Goal: Transaction & Acquisition: Download file/media

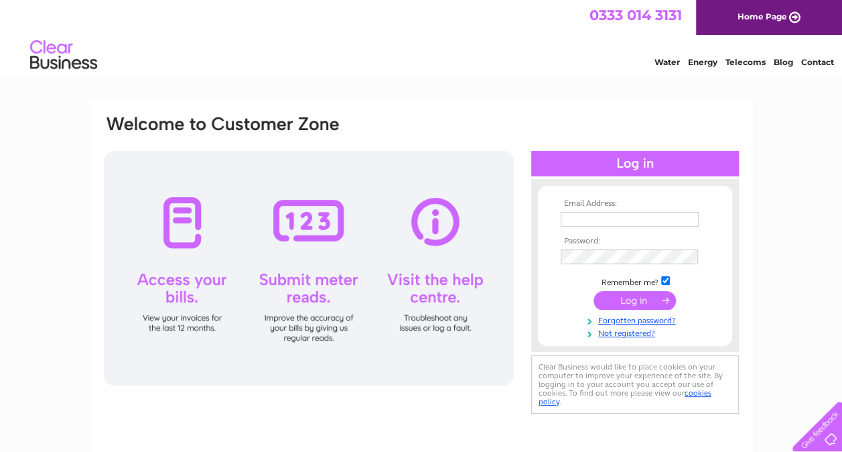
click at [597, 220] on input "text" at bounding box center [630, 219] width 138 height 15
type input "chris@ckenergy.co.uk"
click at [641, 295] on input "submit" at bounding box center [635, 300] width 82 height 19
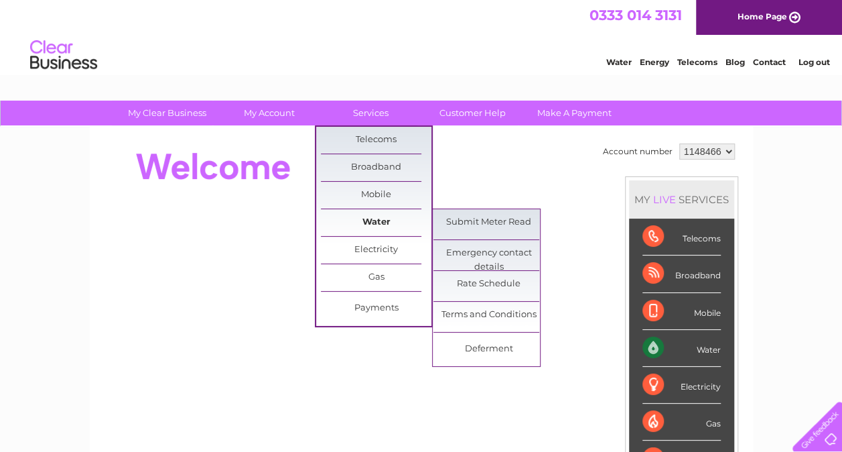
click at [381, 219] on link "Water" at bounding box center [376, 222] width 111 height 27
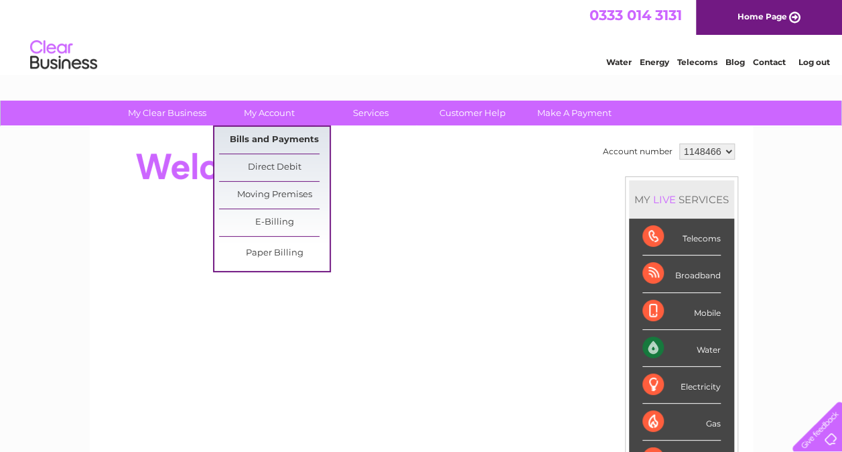
click at [269, 139] on link "Bills and Payments" at bounding box center [274, 140] width 111 height 27
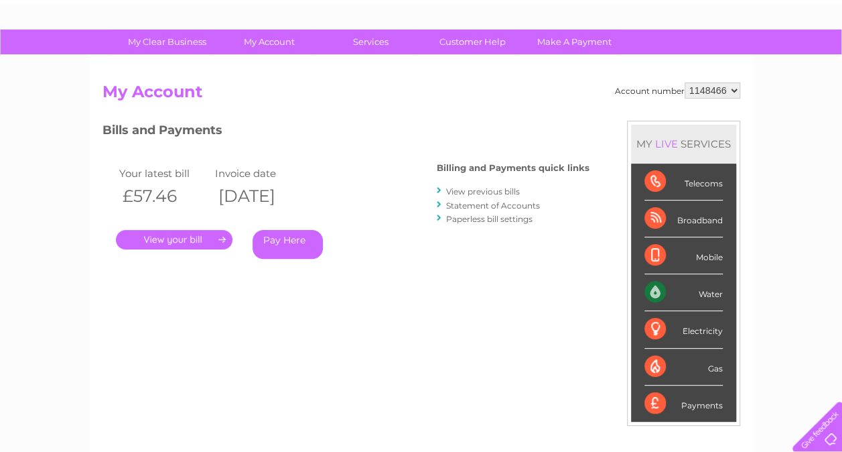
scroll to position [67, 0]
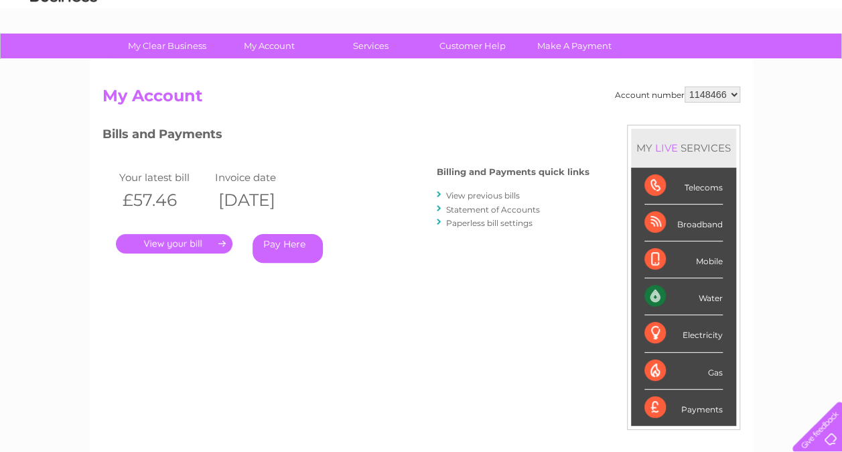
click at [497, 196] on link "View previous bills" at bounding box center [483, 195] width 74 height 10
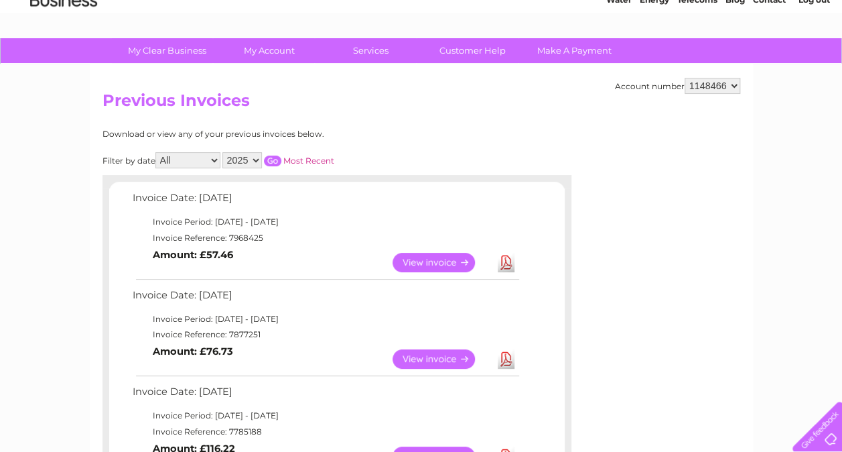
scroll to position [137, 0]
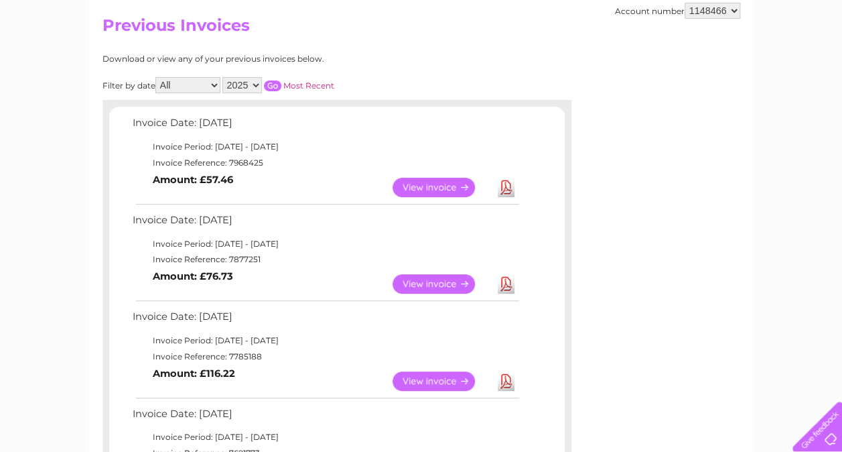
click at [244, 79] on select "2025 2024 2023 2022" at bounding box center [242, 85] width 40 height 16
click at [210, 82] on select "All January February March April May June July August September October Novembe…" at bounding box center [187, 85] width 65 height 16
click at [239, 82] on select "2025 2024 2023 2022" at bounding box center [242, 85] width 40 height 16
select select "2024"
click at [223, 77] on select "2025 2024 2023 2022" at bounding box center [242, 85] width 40 height 16
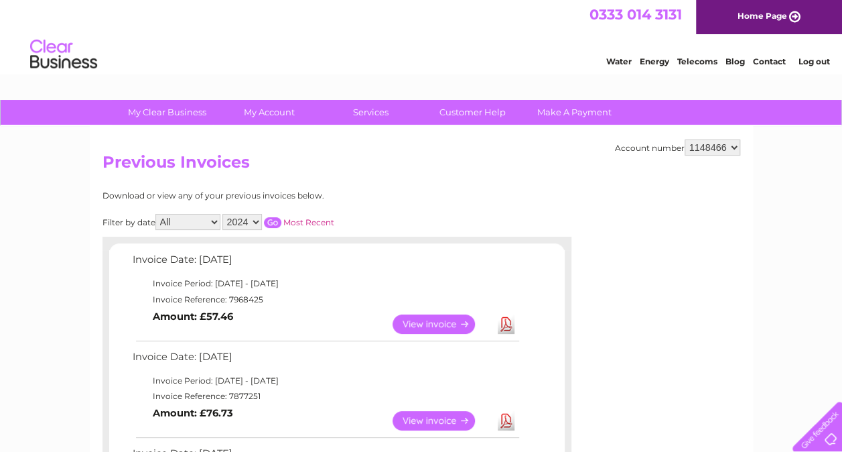
scroll to position [0, 0]
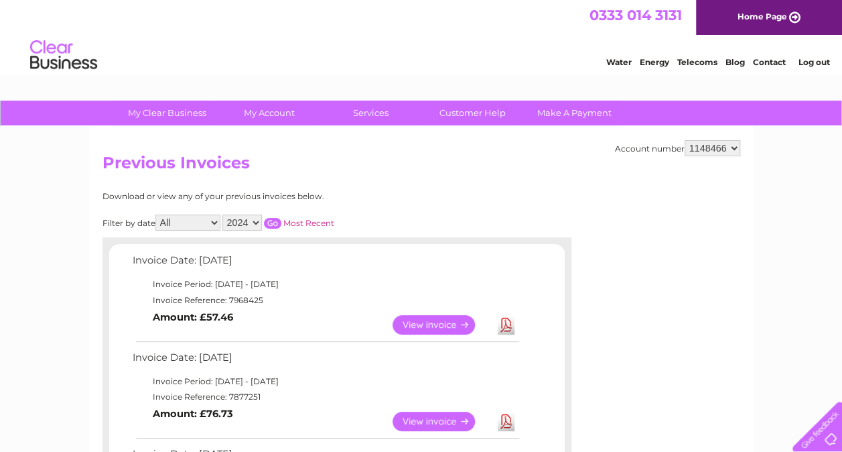
click at [269, 225] on input "button" at bounding box center [272, 223] width 17 height 11
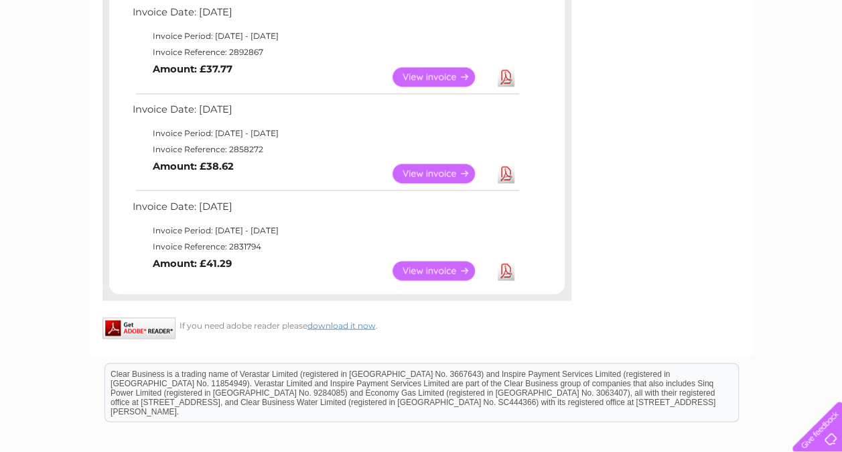
scroll to position [1139, 0]
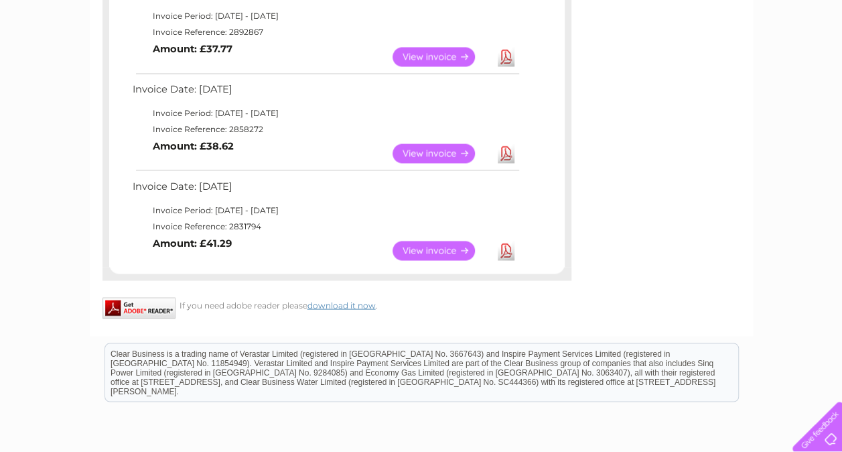
click at [432, 248] on link "View" at bounding box center [442, 250] width 99 height 19
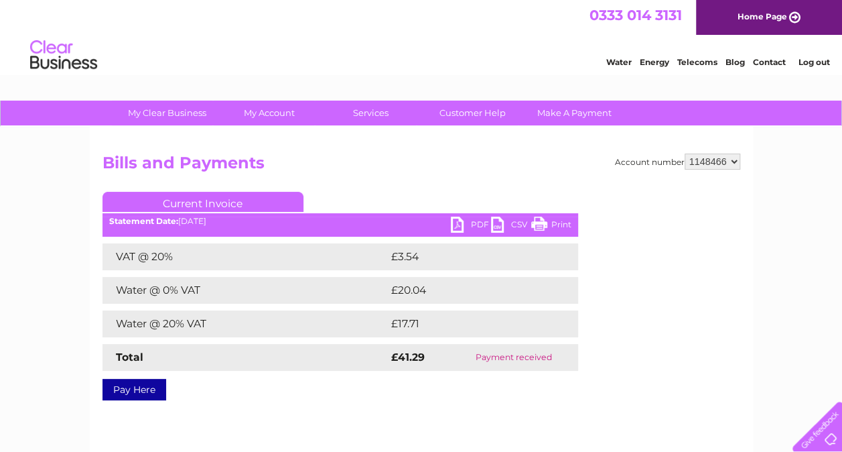
click at [472, 224] on link "PDF" at bounding box center [471, 225] width 40 height 19
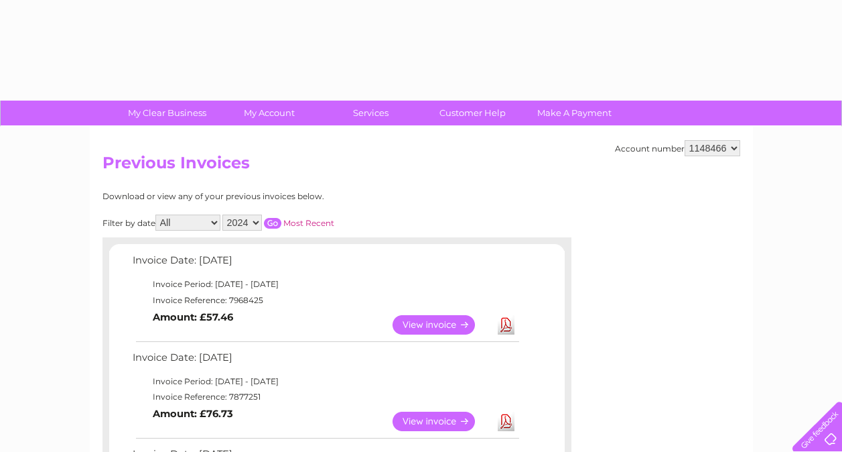
select select "2024"
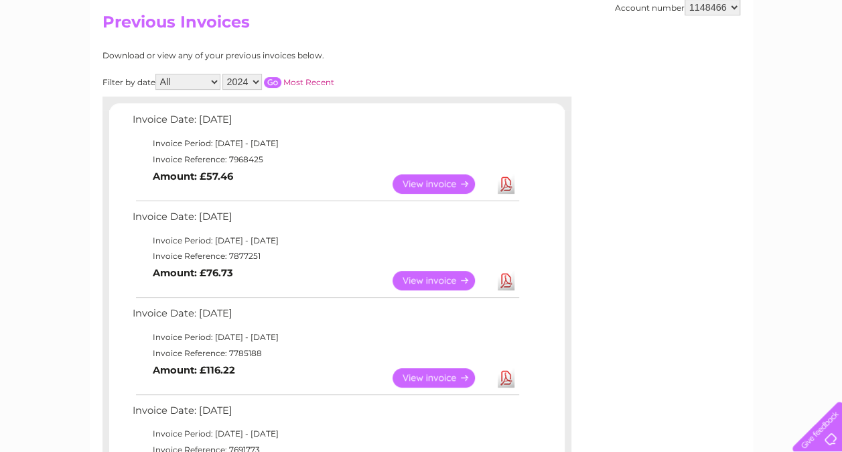
scroll to position [67, 0]
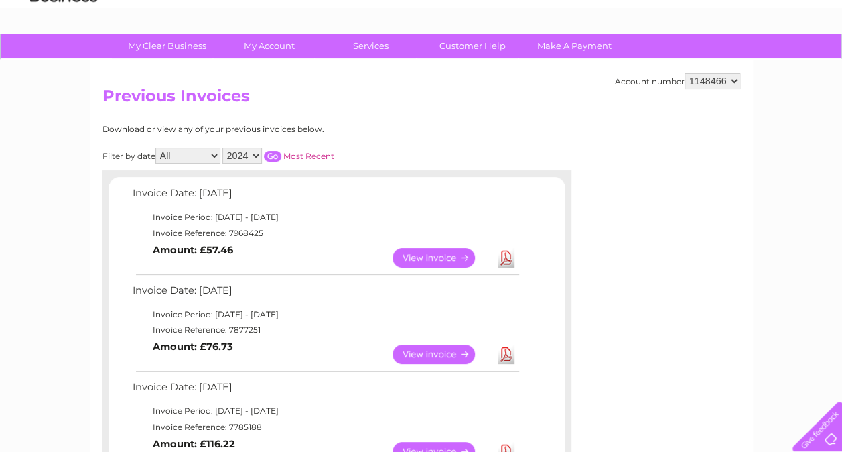
click at [270, 156] on input "button" at bounding box center [272, 156] width 17 height 11
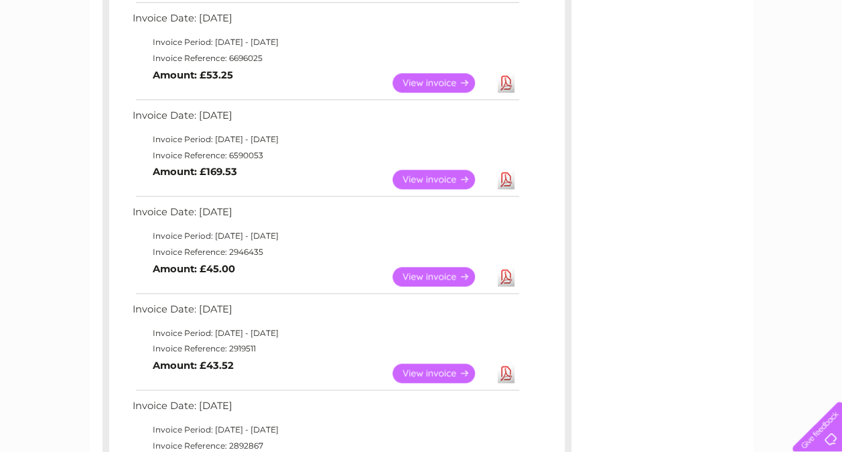
scroll to position [659, 0]
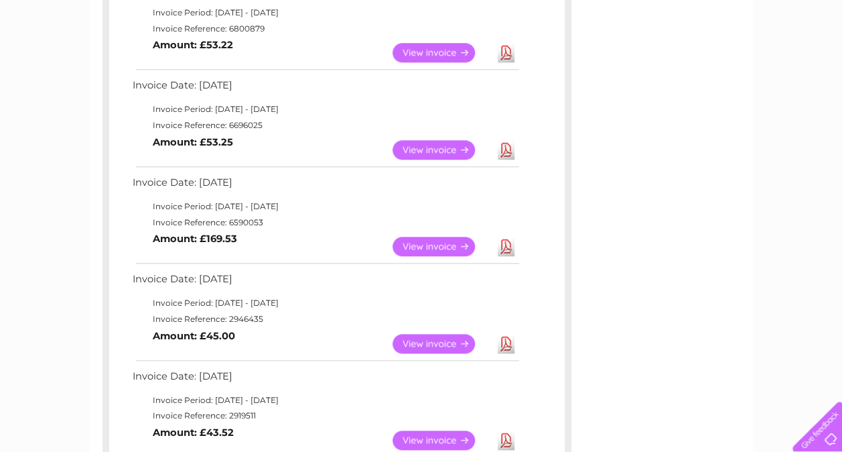
click at [420, 243] on link "View" at bounding box center [442, 246] width 99 height 19
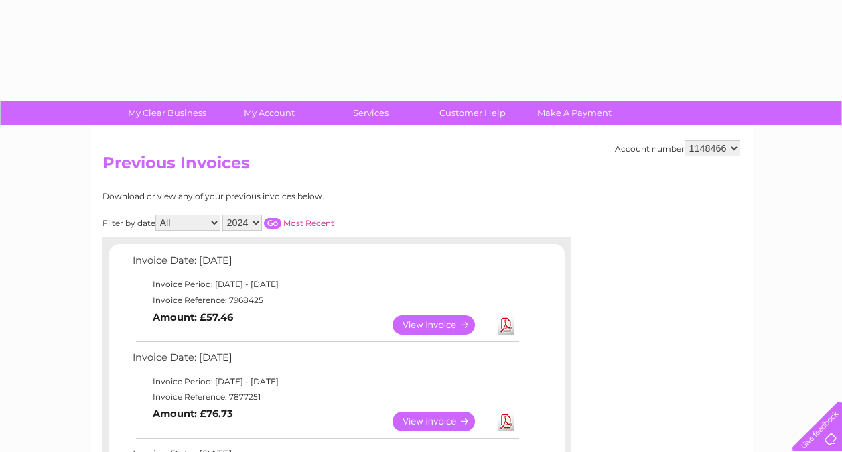
select select "2024"
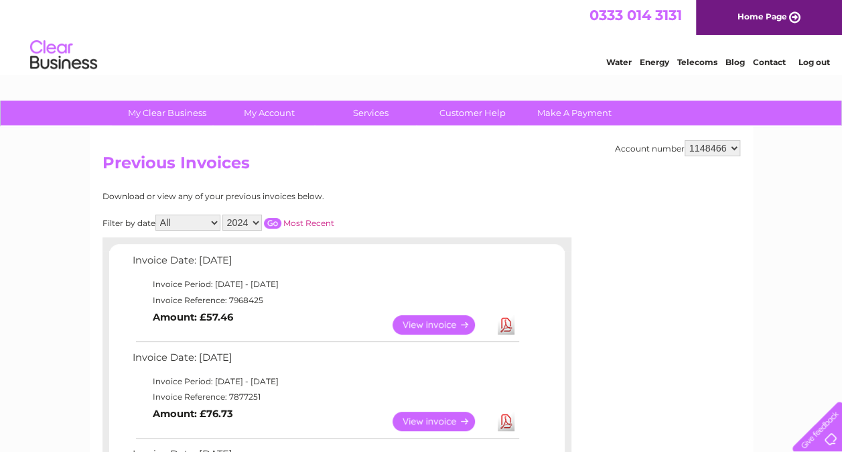
click at [247, 227] on select "2025 2024 2023 2022" at bounding box center [242, 222] width 40 height 16
click at [272, 222] on input "button" at bounding box center [272, 223] width 17 height 11
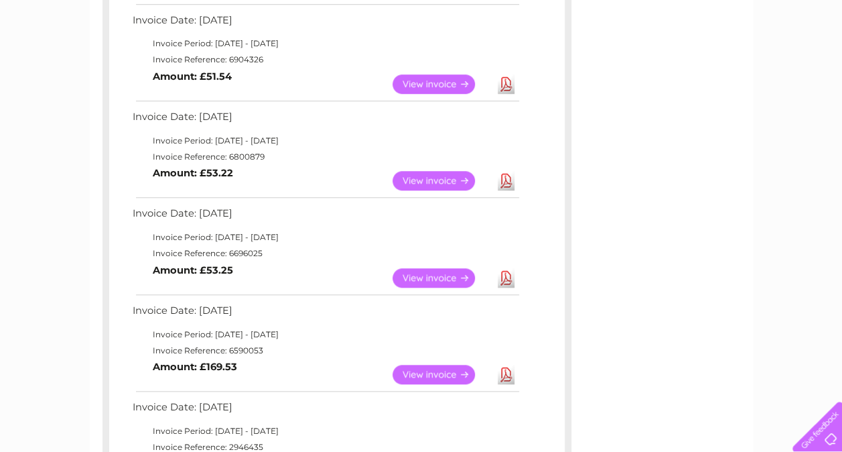
scroll to position [201, 0]
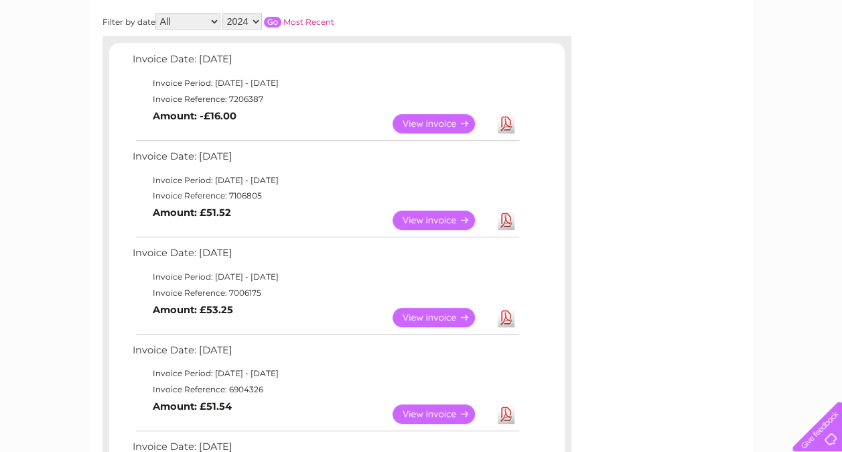
click at [419, 220] on link "View" at bounding box center [442, 219] width 99 height 19
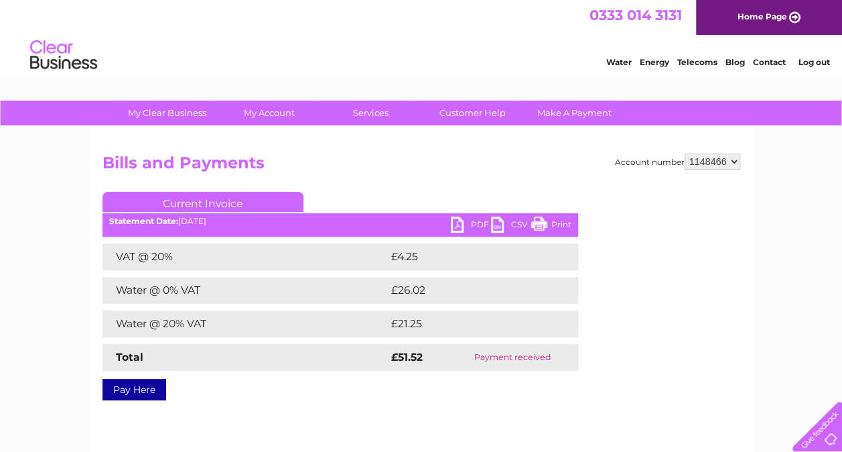
click at [465, 225] on link "PDF" at bounding box center [471, 225] width 40 height 19
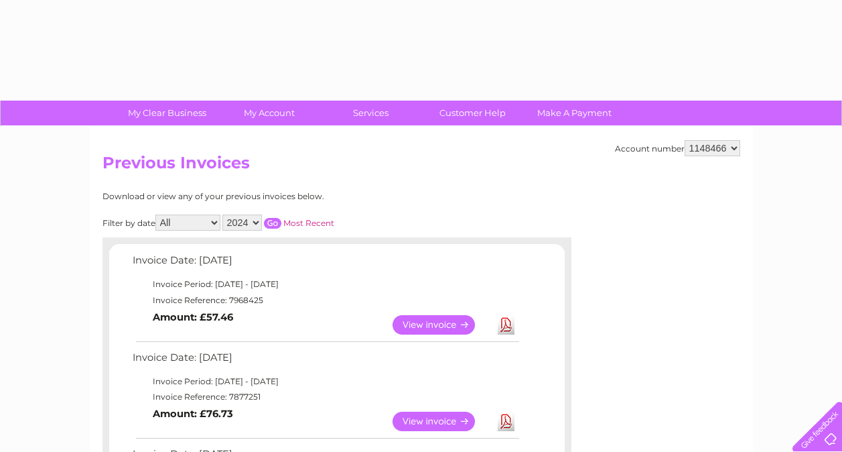
select select "2024"
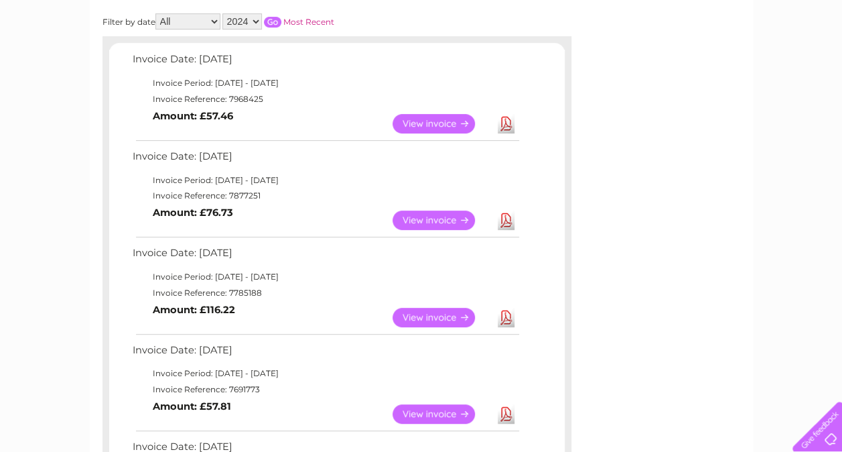
click at [272, 24] on input "button" at bounding box center [272, 22] width 17 height 11
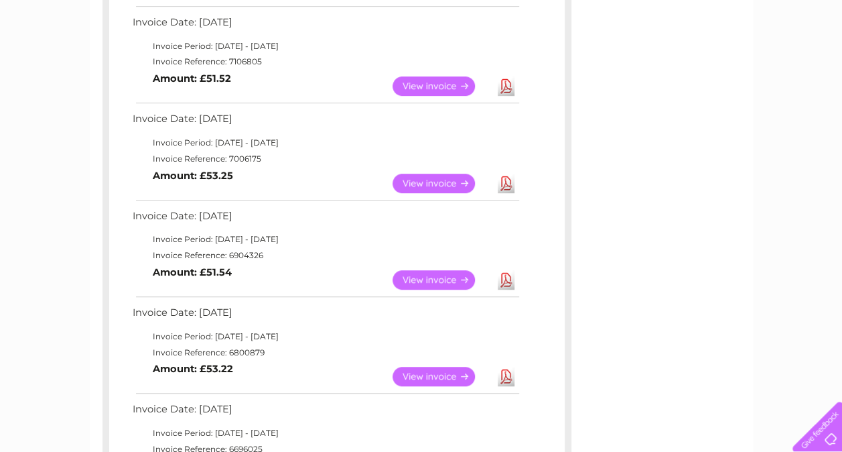
scroll to position [335, 0]
click at [441, 182] on link "View" at bounding box center [442, 183] width 99 height 19
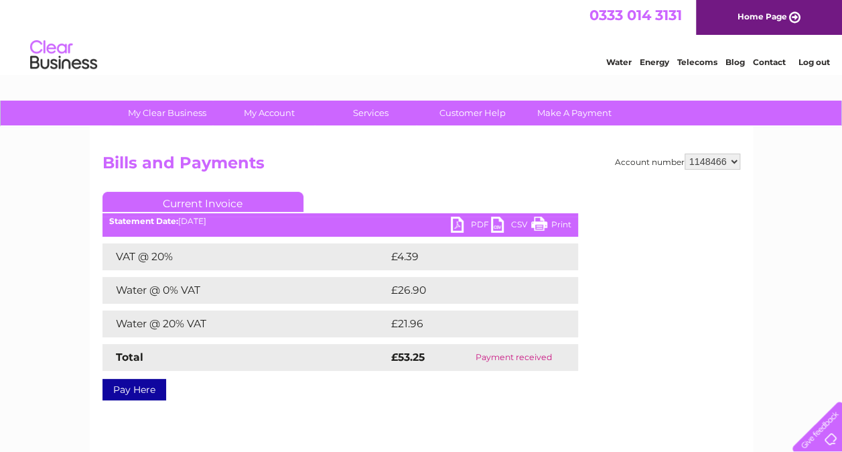
click at [470, 225] on link "PDF" at bounding box center [471, 225] width 40 height 19
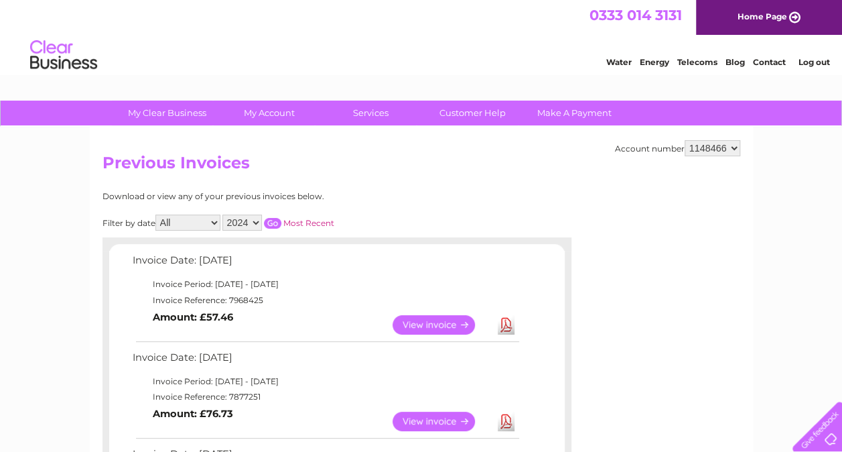
click at [273, 223] on input "button" at bounding box center [272, 223] width 17 height 11
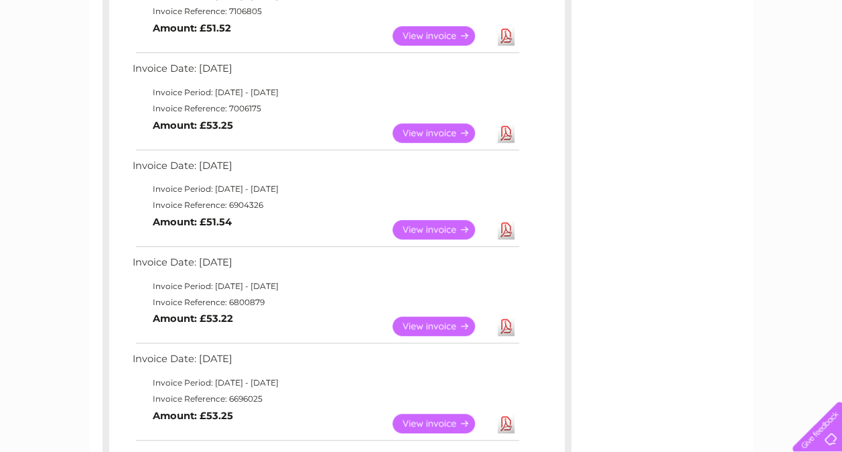
scroll to position [402, 0]
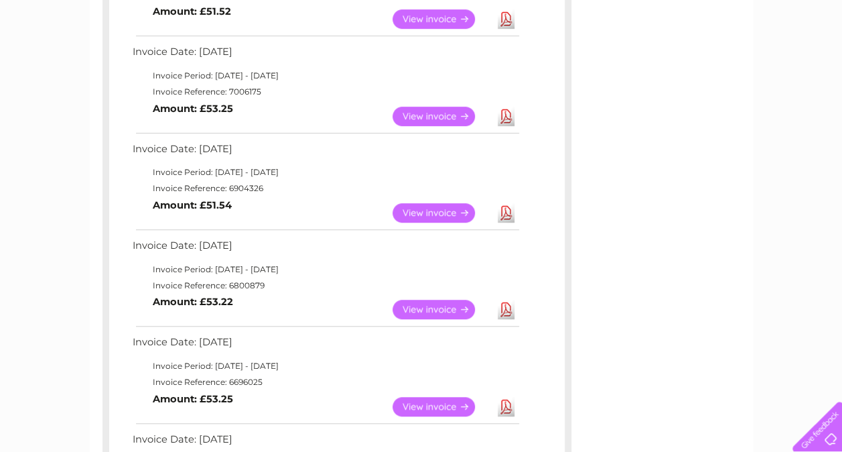
click at [505, 214] on link "Download" at bounding box center [506, 212] width 17 height 19
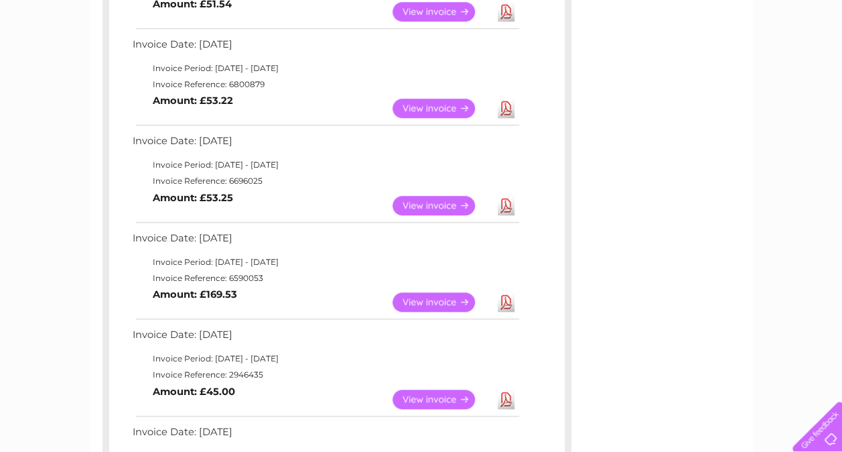
scroll to position [603, 0]
click at [505, 110] on link "Download" at bounding box center [506, 108] width 17 height 19
click at [505, 204] on link "Download" at bounding box center [506, 205] width 17 height 19
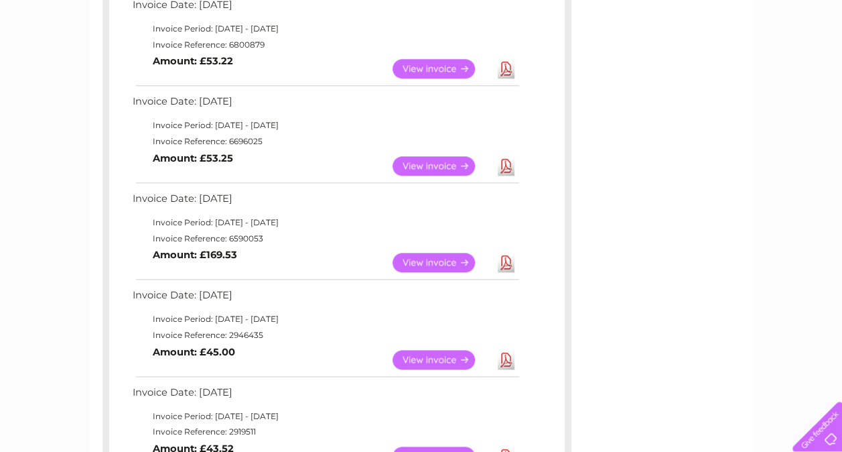
scroll to position [670, 0]
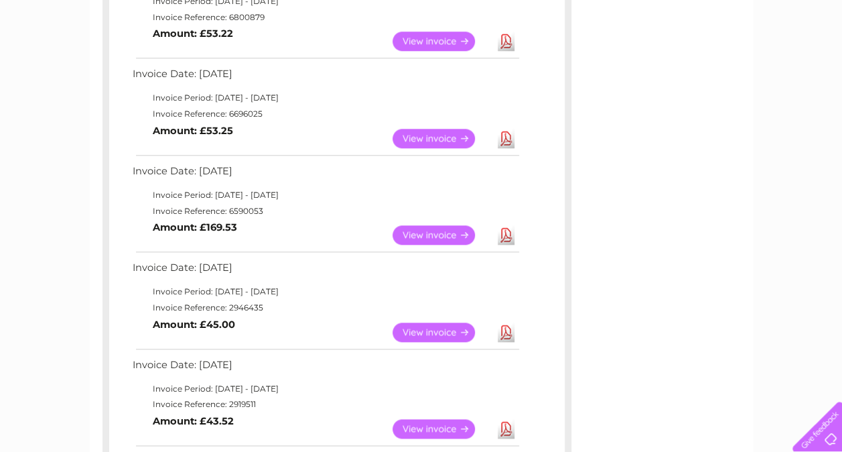
click at [504, 235] on link "Download" at bounding box center [506, 234] width 17 height 19
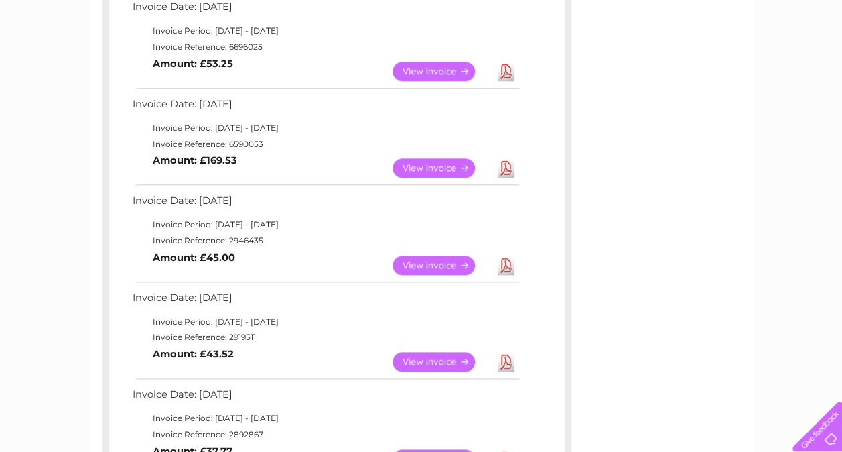
click at [503, 263] on link "Download" at bounding box center [506, 264] width 17 height 19
click at [509, 363] on link "Download" at bounding box center [506, 361] width 17 height 19
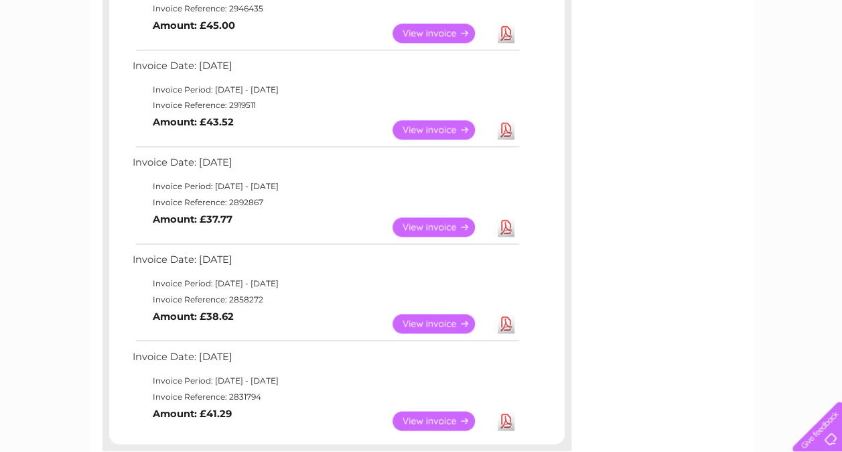
scroll to position [1005, 0]
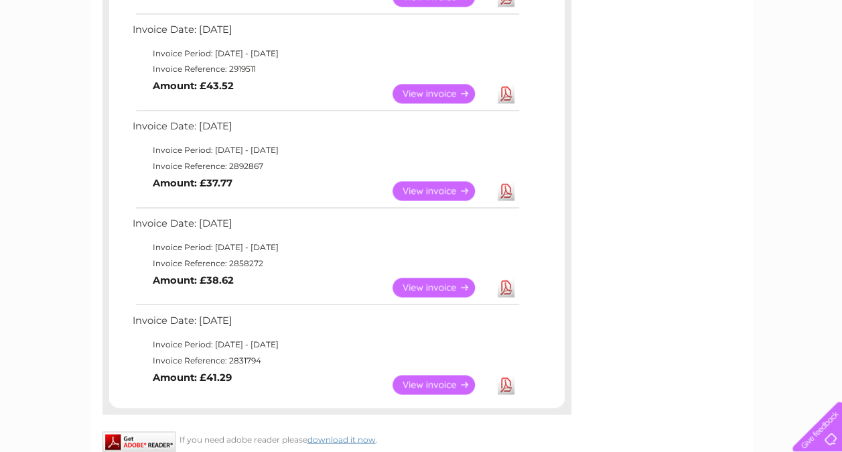
click at [507, 189] on link "Download" at bounding box center [506, 190] width 17 height 19
click at [504, 184] on link "Download" at bounding box center [506, 190] width 17 height 19
click at [515, 282] on td "Download" at bounding box center [506, 287] width 23 height 26
click at [509, 285] on link "Download" at bounding box center [506, 286] width 17 height 19
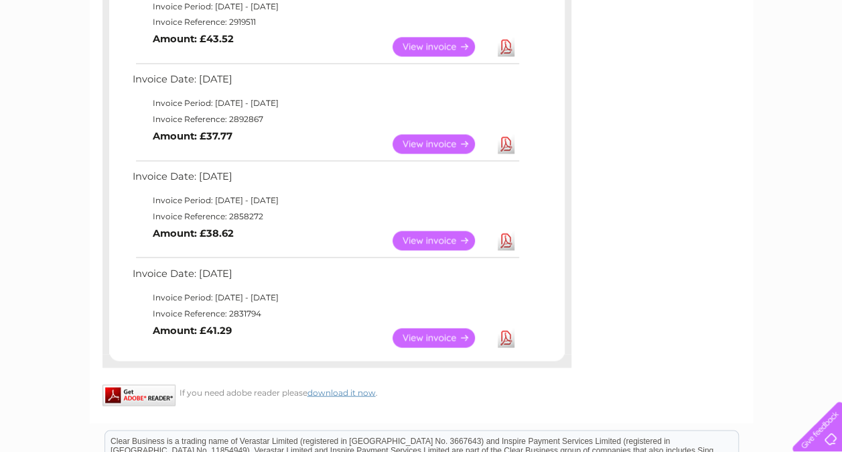
scroll to position [1072, 0]
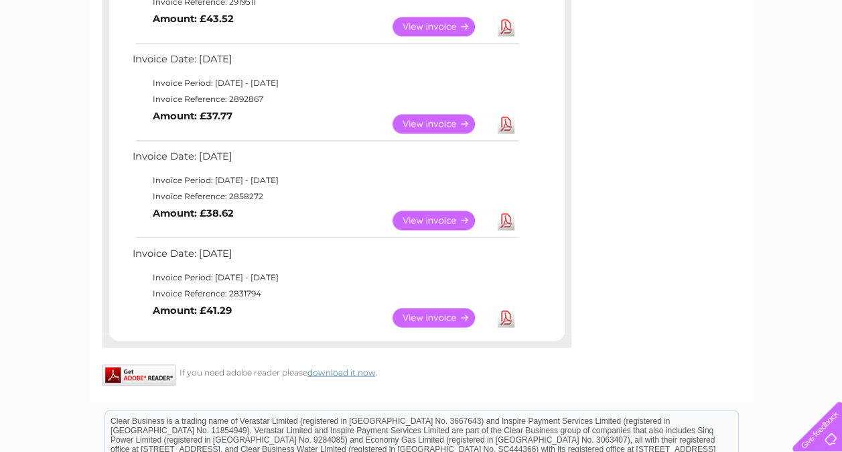
click at [503, 314] on link "Download" at bounding box center [506, 317] width 17 height 19
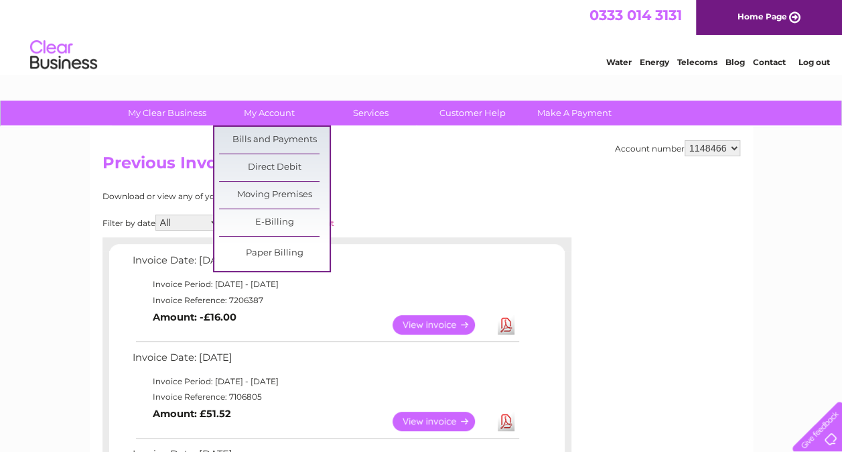
scroll to position [201, 0]
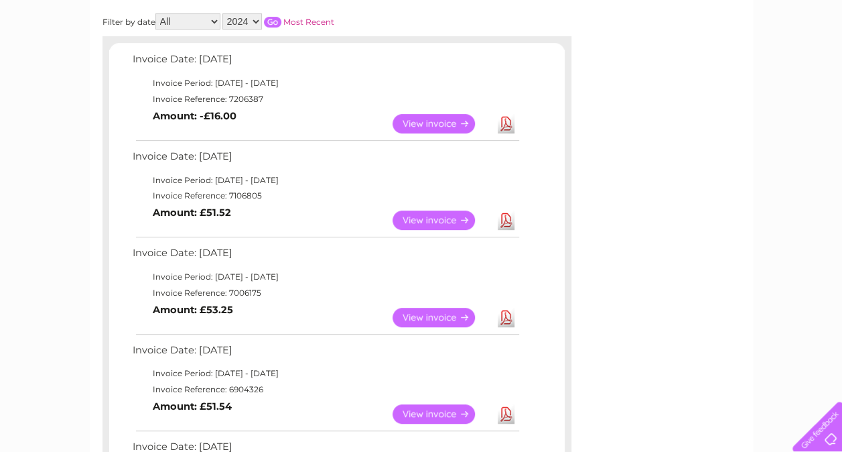
click at [247, 19] on select "2025 2024 2023 2022" at bounding box center [242, 21] width 40 height 16
click at [223, 13] on select "2025 2024 2023 2022" at bounding box center [242, 21] width 40 height 16
click at [273, 21] on input "button" at bounding box center [272, 22] width 17 height 11
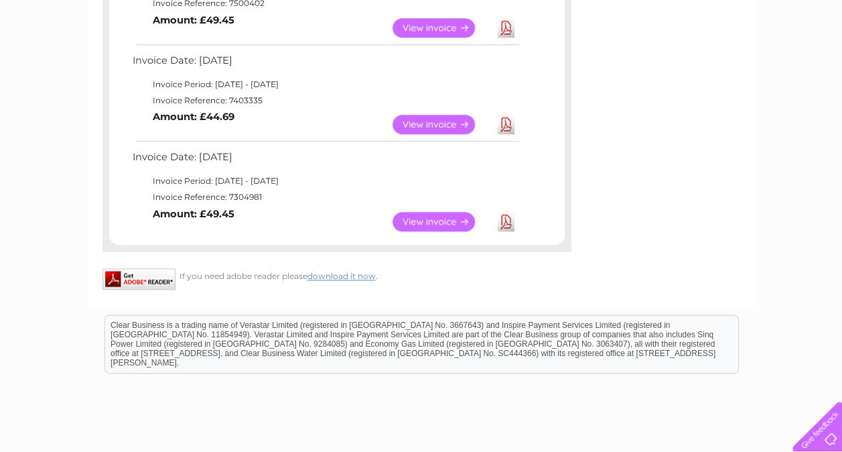
scroll to position [804, 0]
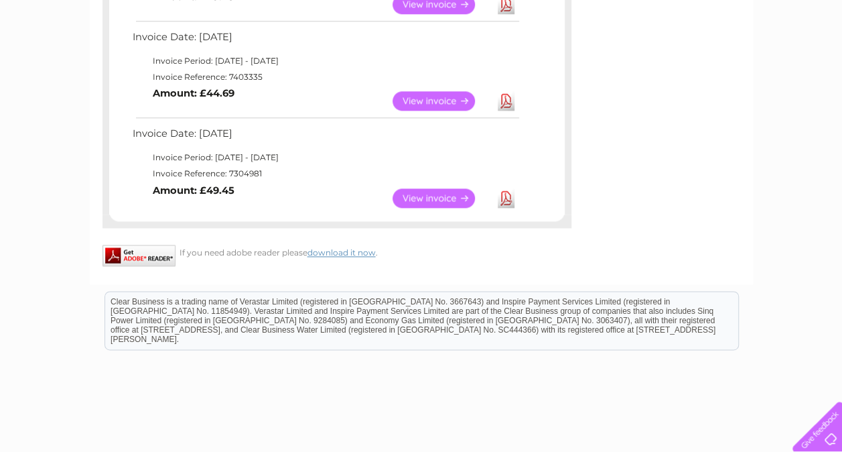
click at [508, 198] on link "Download" at bounding box center [506, 197] width 17 height 19
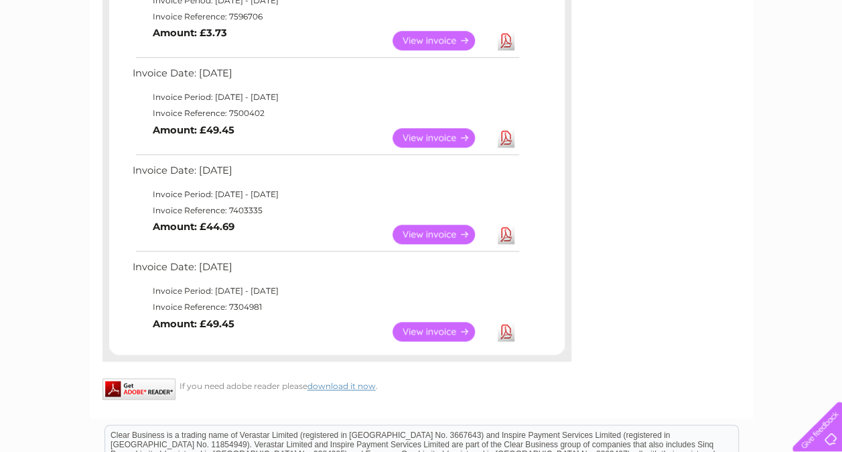
scroll to position [670, 0]
click at [507, 235] on link "Download" at bounding box center [506, 234] width 17 height 19
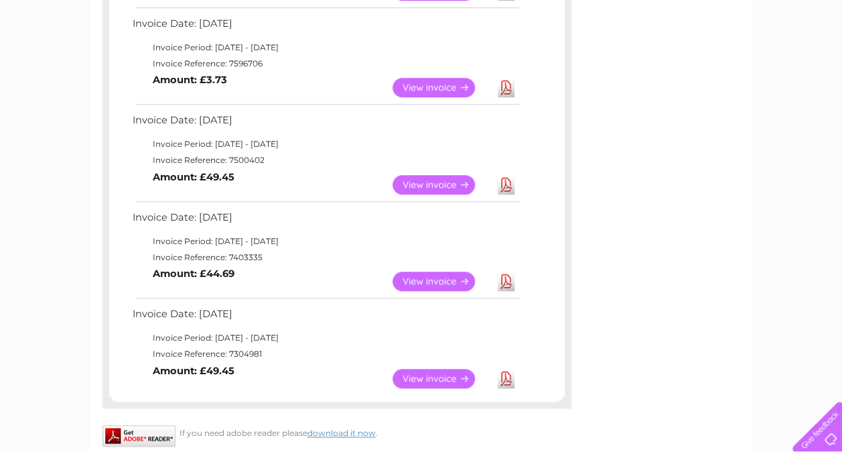
scroll to position [603, 0]
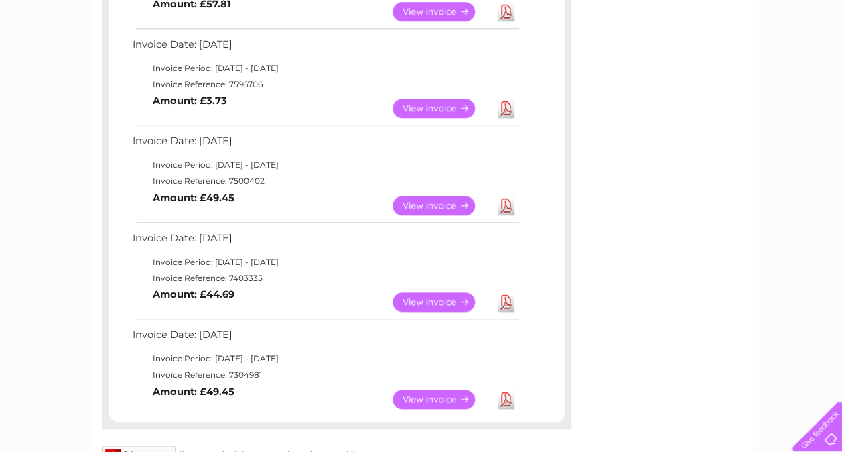
click at [504, 205] on link "Download" at bounding box center [506, 205] width 17 height 19
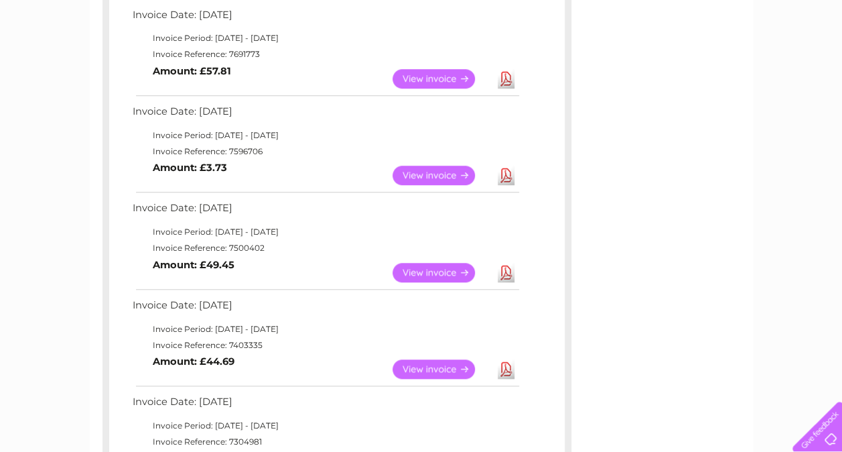
click at [509, 172] on link "Download" at bounding box center [506, 175] width 17 height 19
click at [508, 173] on link "Download" at bounding box center [506, 175] width 17 height 19
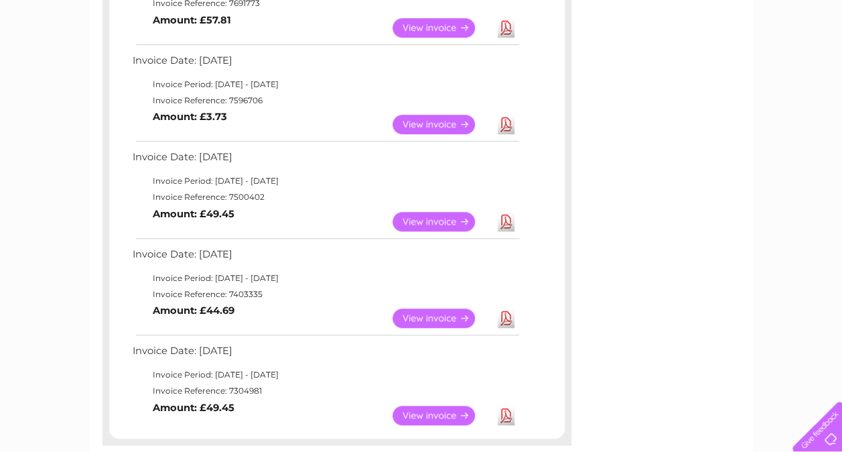
scroll to position [603, 0]
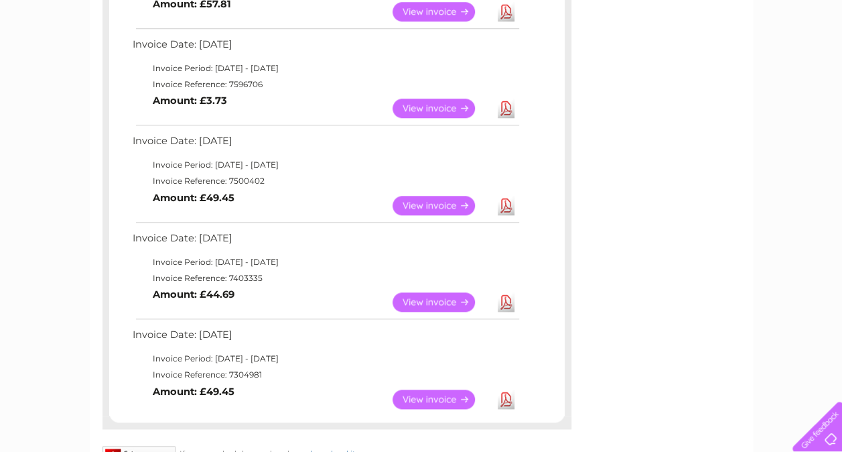
click at [507, 207] on link "Download" at bounding box center [506, 205] width 17 height 19
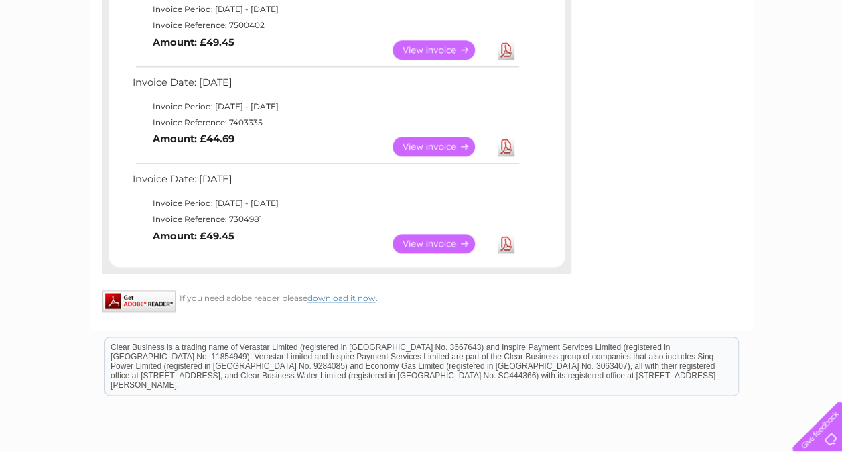
scroll to position [737, 0]
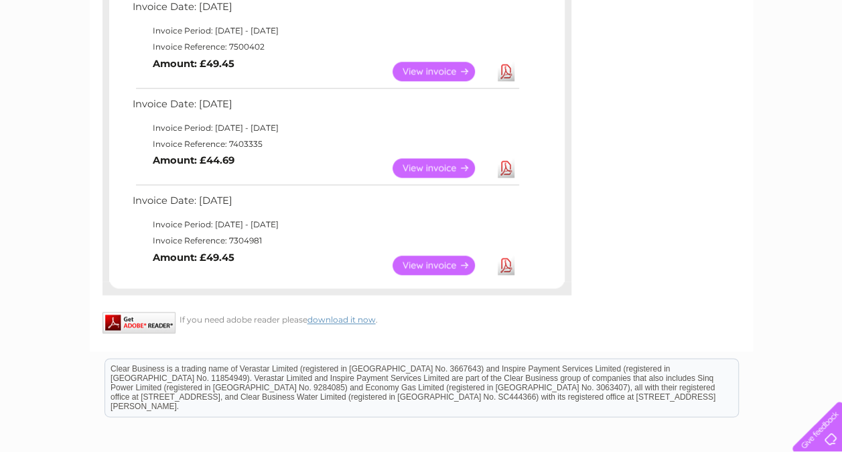
click at [508, 170] on link "Download" at bounding box center [506, 167] width 17 height 19
click at [504, 266] on link "Download" at bounding box center [506, 264] width 17 height 19
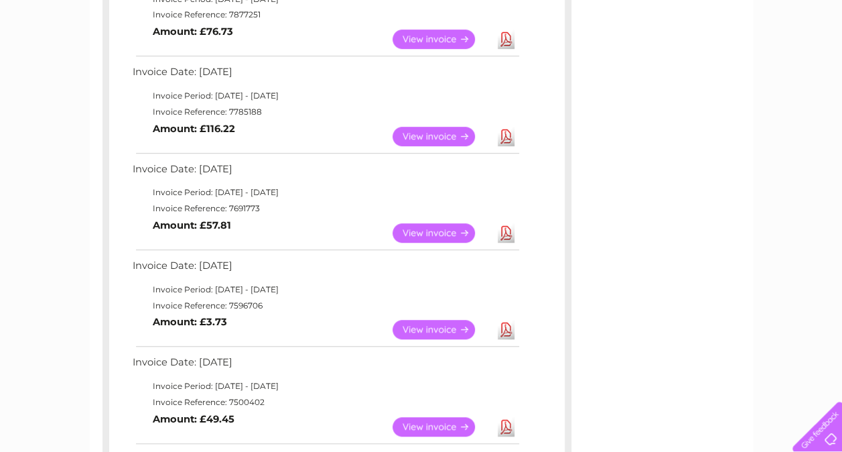
scroll to position [402, 0]
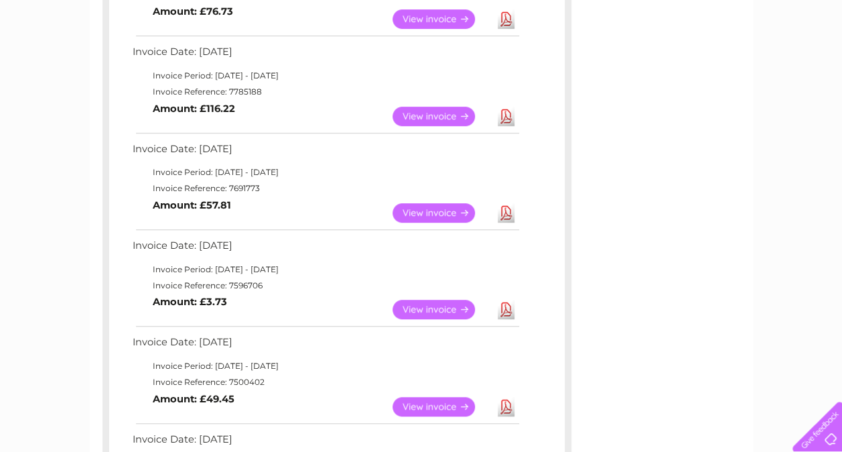
click at [505, 215] on link "Download" at bounding box center [506, 212] width 17 height 19
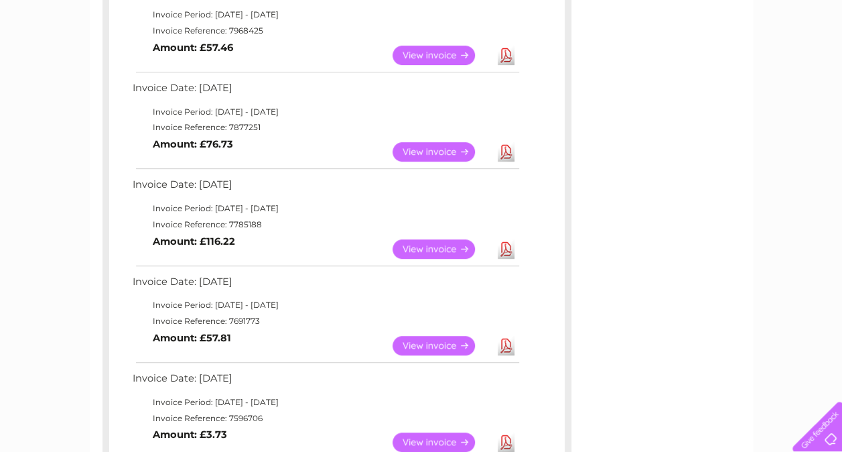
scroll to position [268, 0]
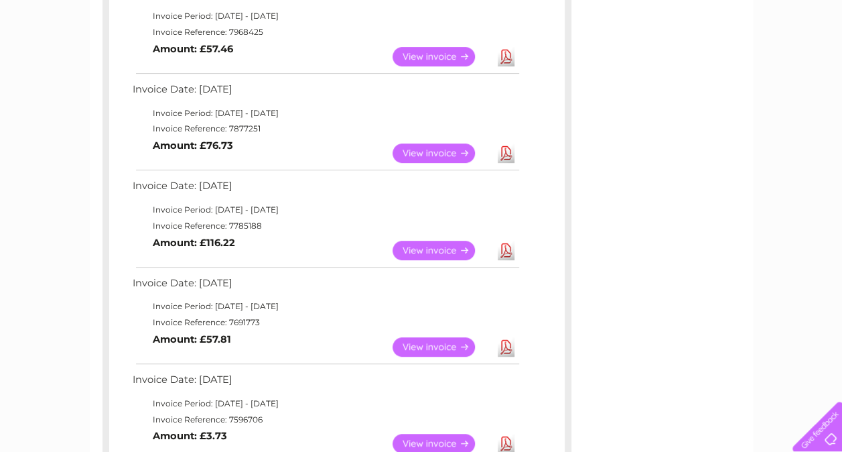
click at [508, 249] on link "Download" at bounding box center [506, 250] width 17 height 19
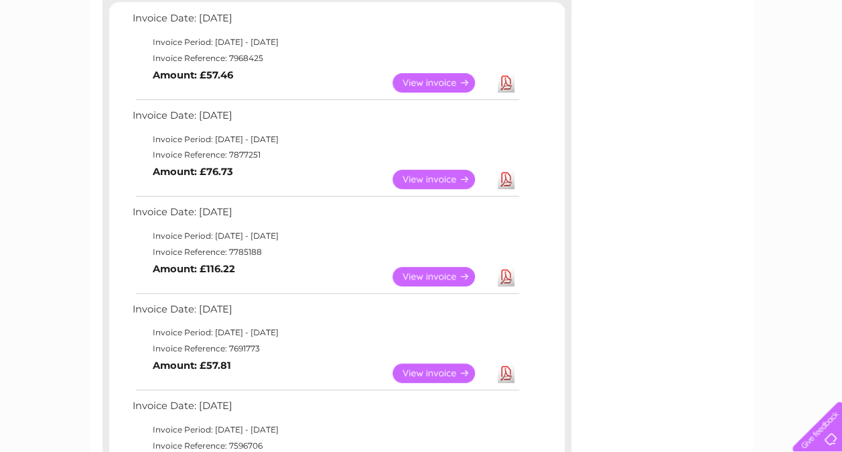
scroll to position [201, 0]
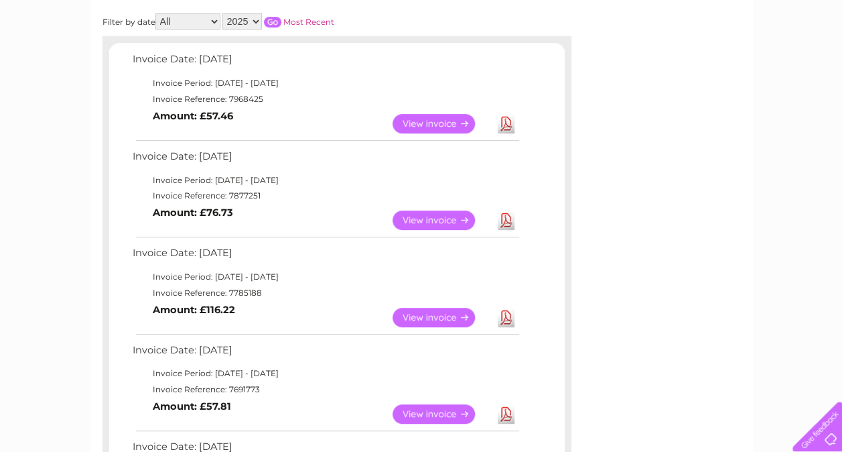
click at [503, 220] on link "Download" at bounding box center [506, 219] width 17 height 19
click at [507, 121] on link "Download" at bounding box center [506, 123] width 17 height 19
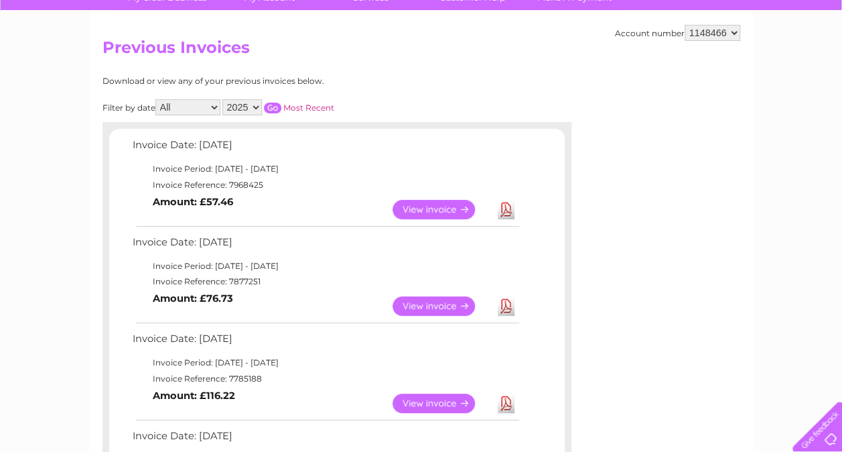
scroll to position [67, 0]
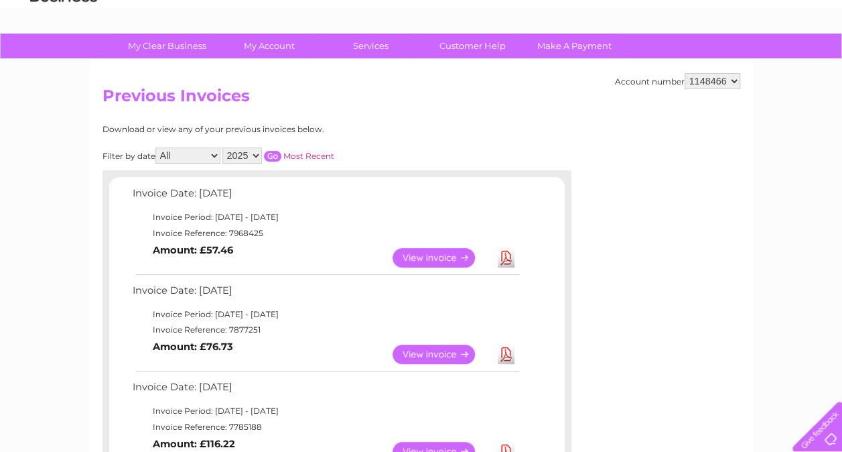
click at [243, 156] on select "2025 2024 2023 2022" at bounding box center [242, 155] width 40 height 16
select select "2023"
click at [223, 147] on select "2025 2024 2023 2022" at bounding box center [242, 155] width 40 height 16
click at [268, 155] on input "button" at bounding box center [272, 156] width 17 height 11
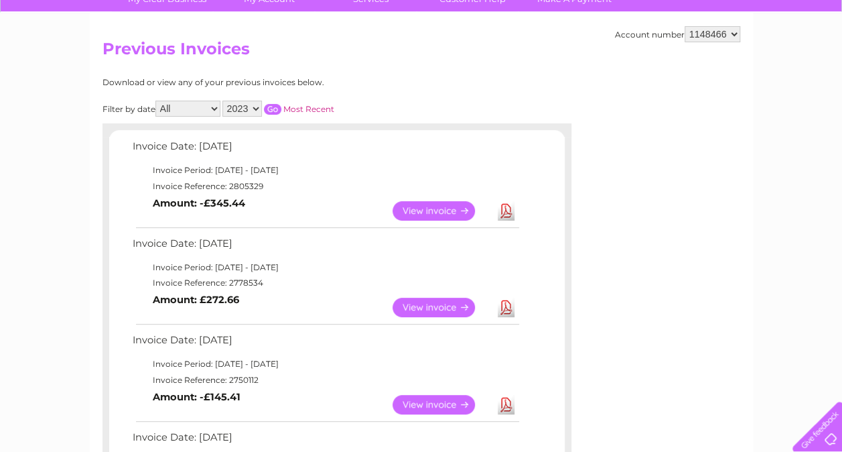
scroll to position [134, 0]
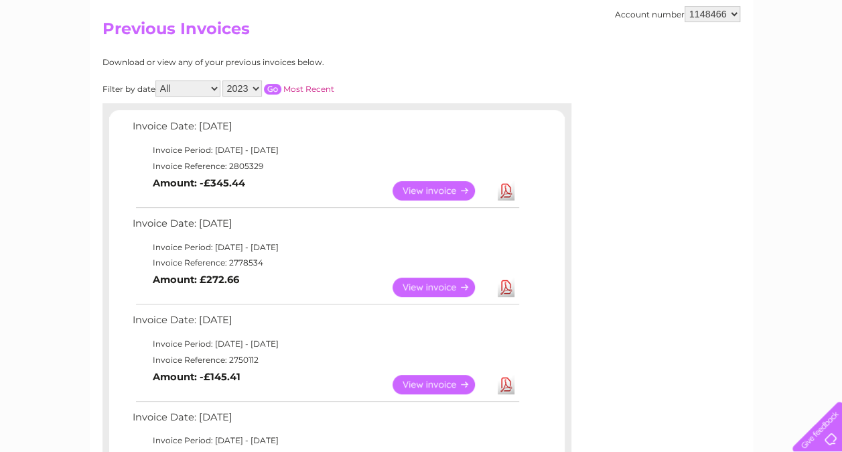
click at [505, 191] on link "Download" at bounding box center [506, 190] width 17 height 19
